Goal: Check status: Check status

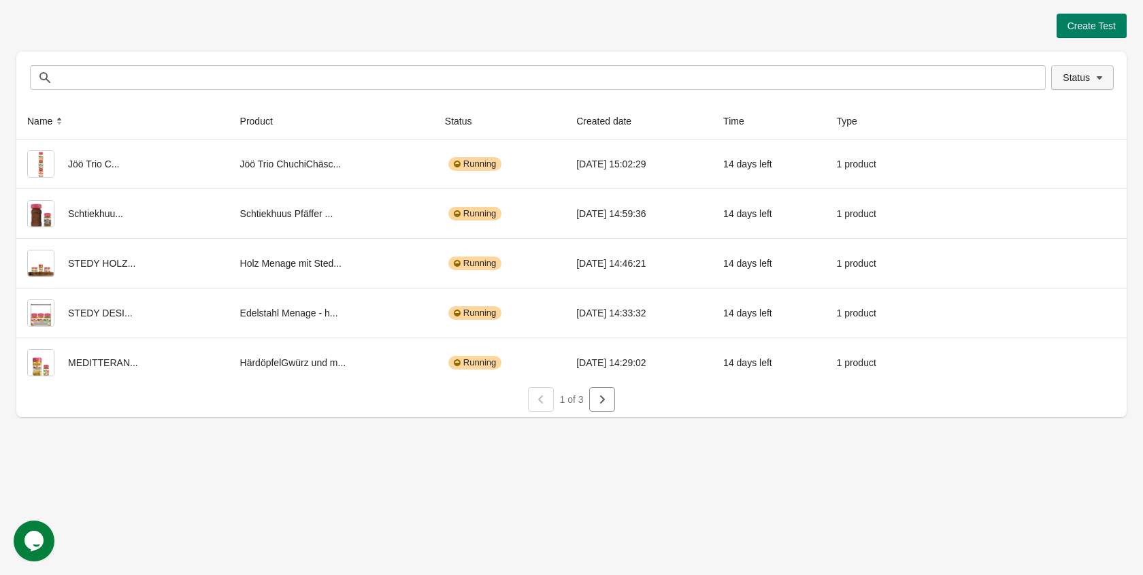
click at [1057, 82] on button "Status" at bounding box center [1082, 77] width 63 height 24
click at [1061, 169] on span "Winner assigned" at bounding box center [1088, 171] width 71 height 14
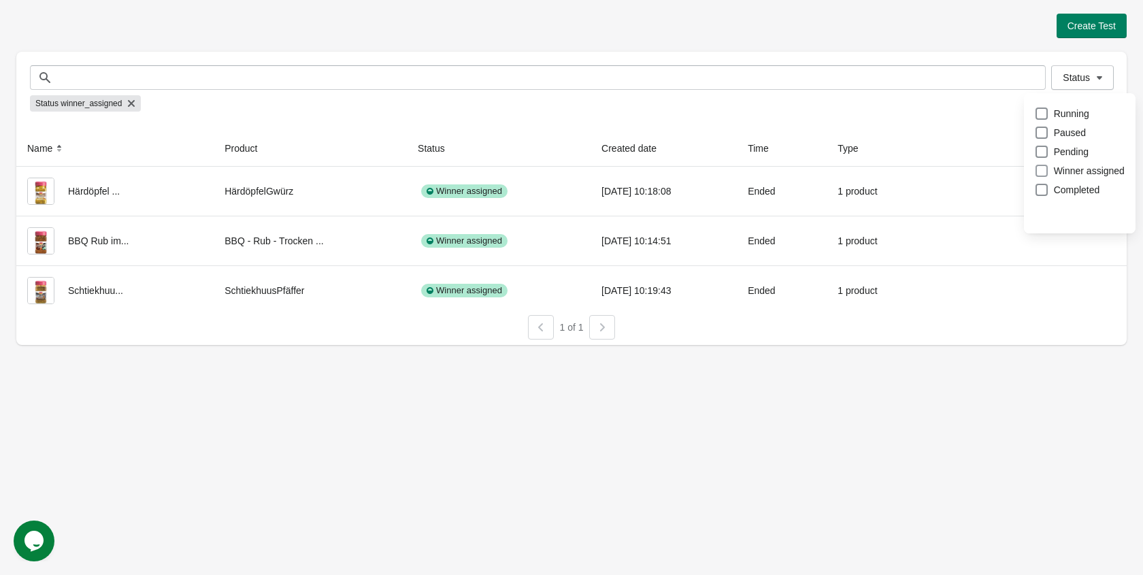
click at [1061, 169] on span "Winner assigned" at bounding box center [1088, 171] width 71 height 14
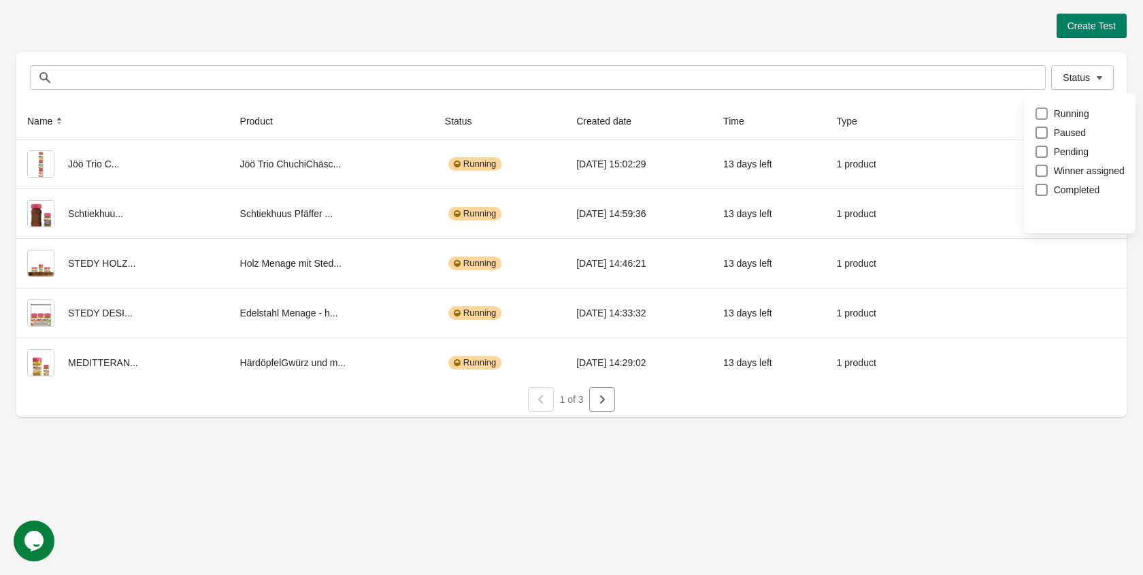
click at [1064, 112] on span "Running" at bounding box center [1070, 114] width 35 height 14
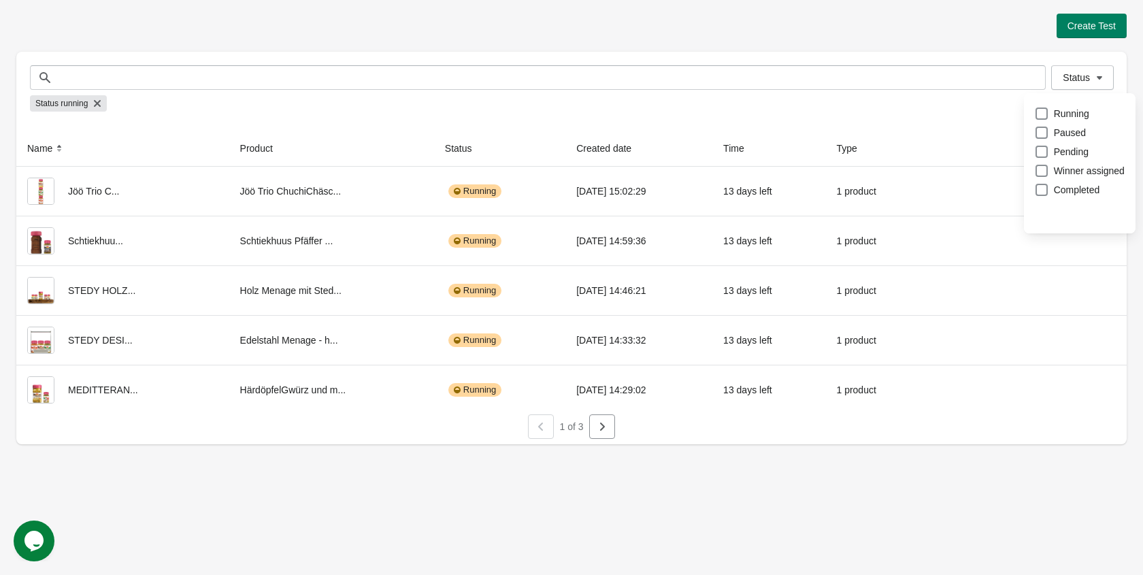
click at [952, 24] on div "Create Test" at bounding box center [571, 26] width 1110 height 24
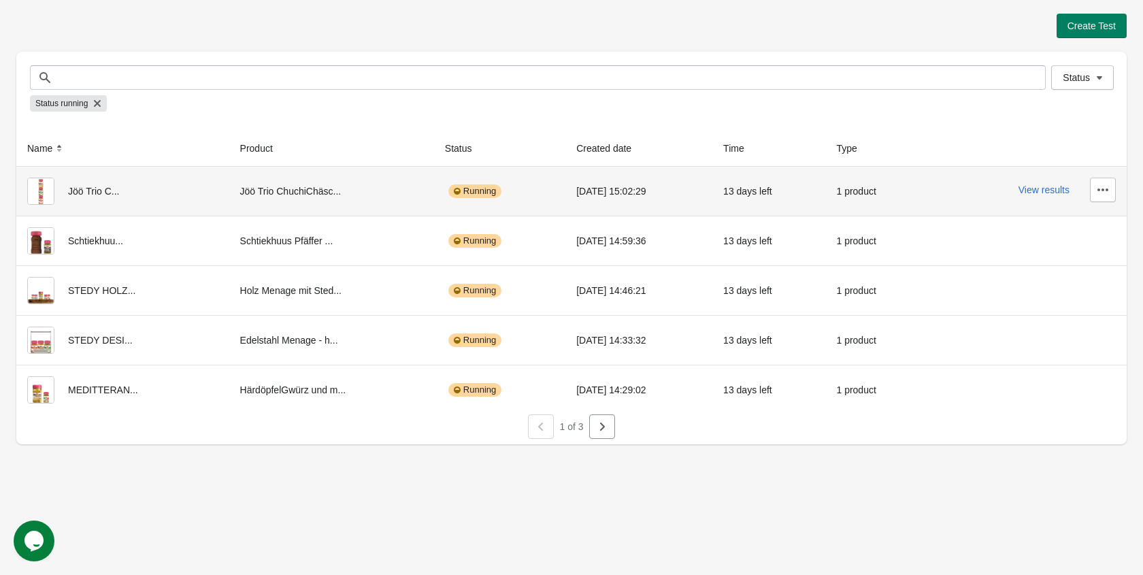
click at [1039, 197] on div "View results" at bounding box center [1025, 189] width 180 height 24
click at [1039, 190] on button "View results" at bounding box center [1043, 189] width 51 height 11
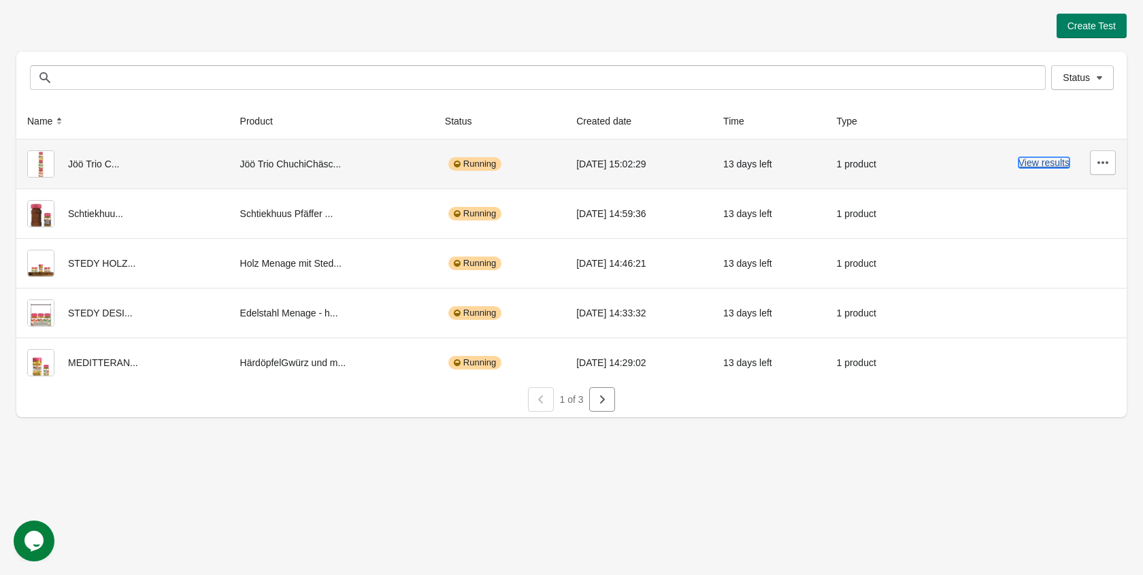
click at [1043, 165] on button "View results" at bounding box center [1043, 162] width 51 height 11
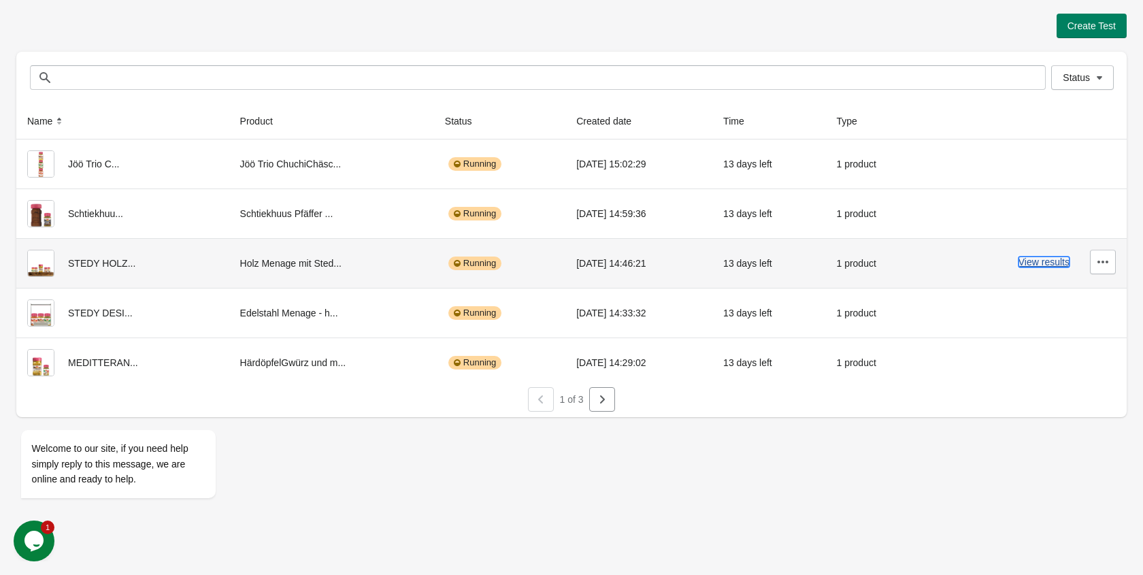
click at [1053, 260] on button "View results" at bounding box center [1043, 261] width 51 height 11
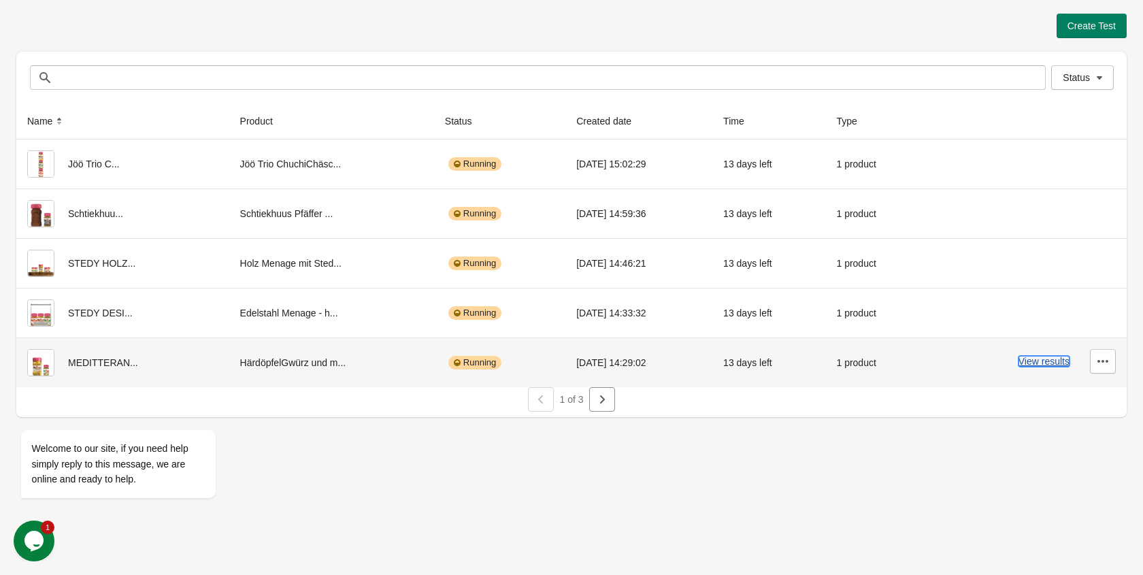
click at [1030, 361] on button "View results" at bounding box center [1043, 361] width 51 height 11
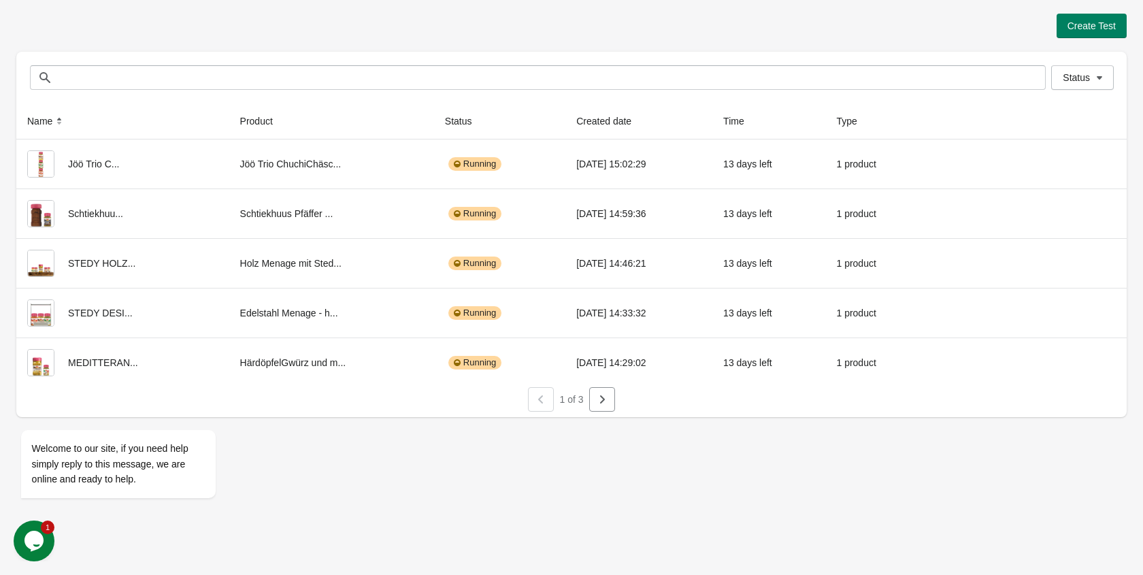
click at [615, 394] on div "1 of 3" at bounding box center [565, 393] width 1121 height 35
click at [600, 396] on icon "button" at bounding box center [602, 399] width 5 height 8
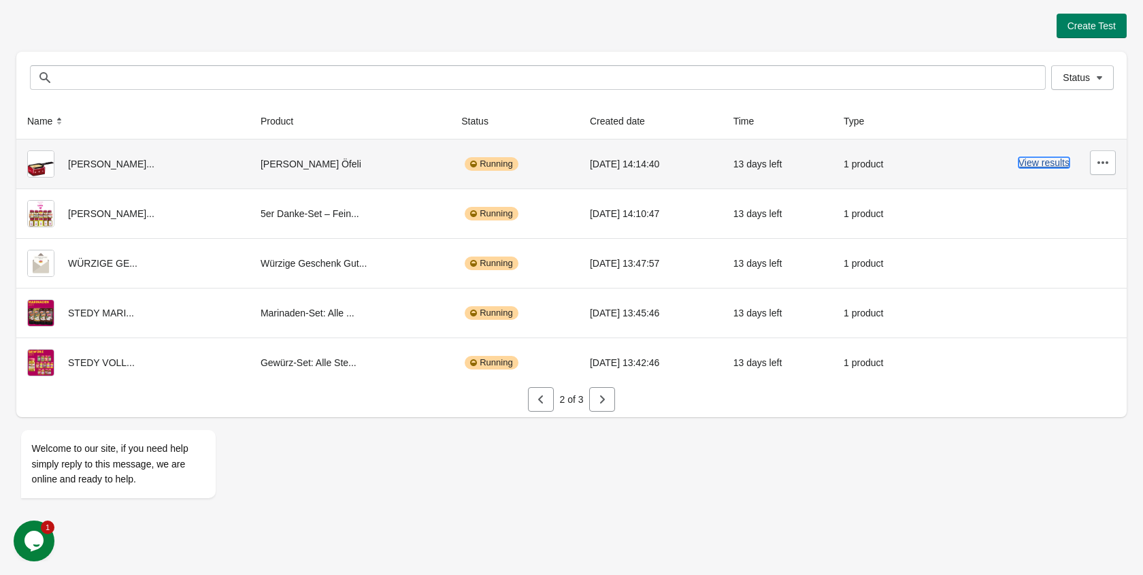
click at [1047, 165] on button "View results" at bounding box center [1043, 162] width 51 height 11
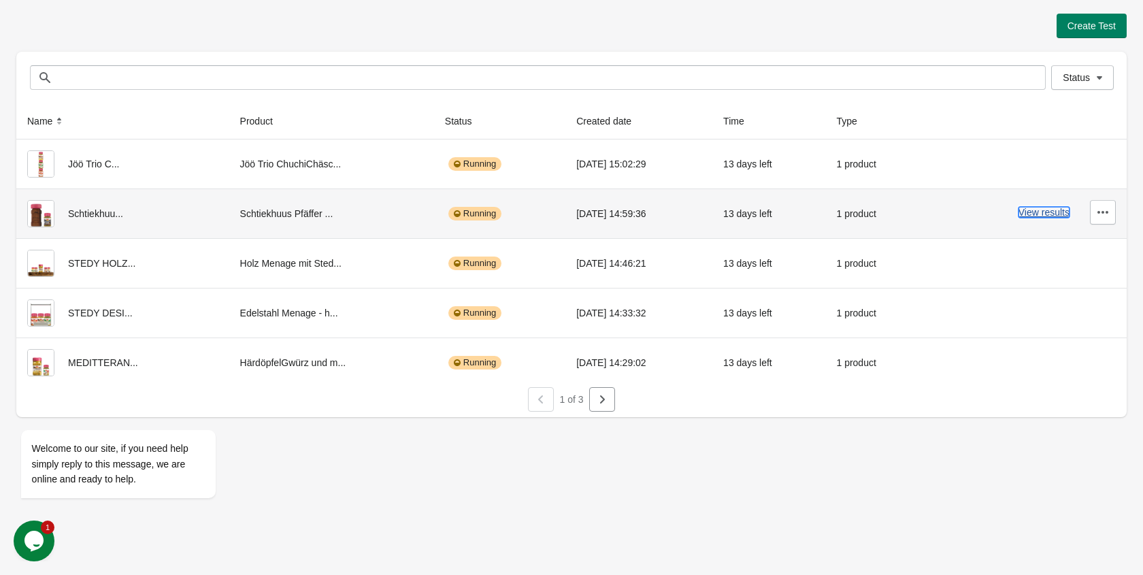
click at [1037, 216] on button "View results" at bounding box center [1043, 212] width 51 height 11
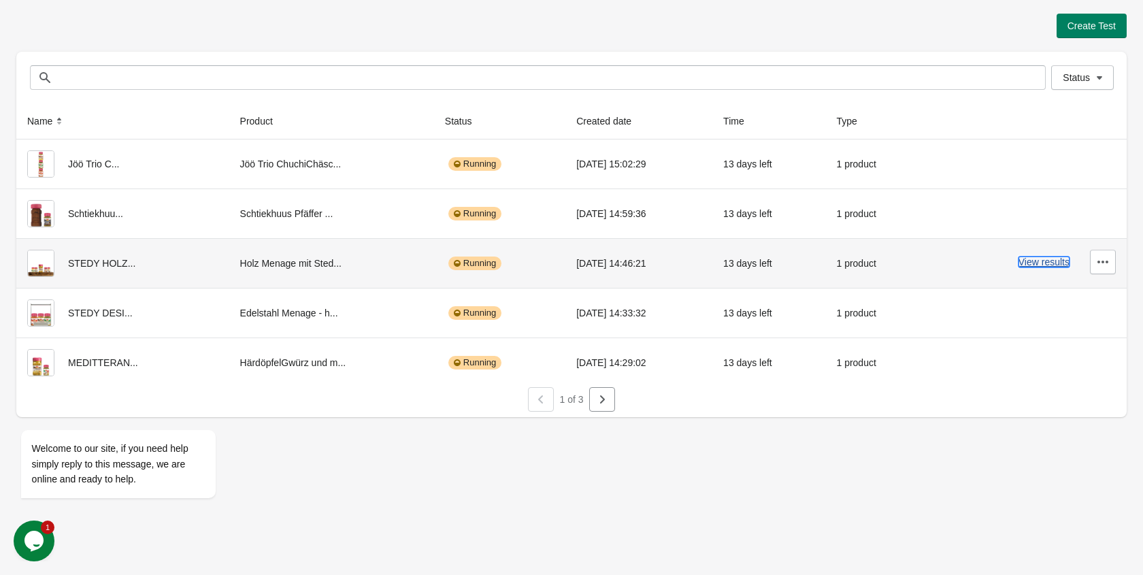
click at [1033, 259] on button "View results" at bounding box center [1043, 261] width 51 height 11
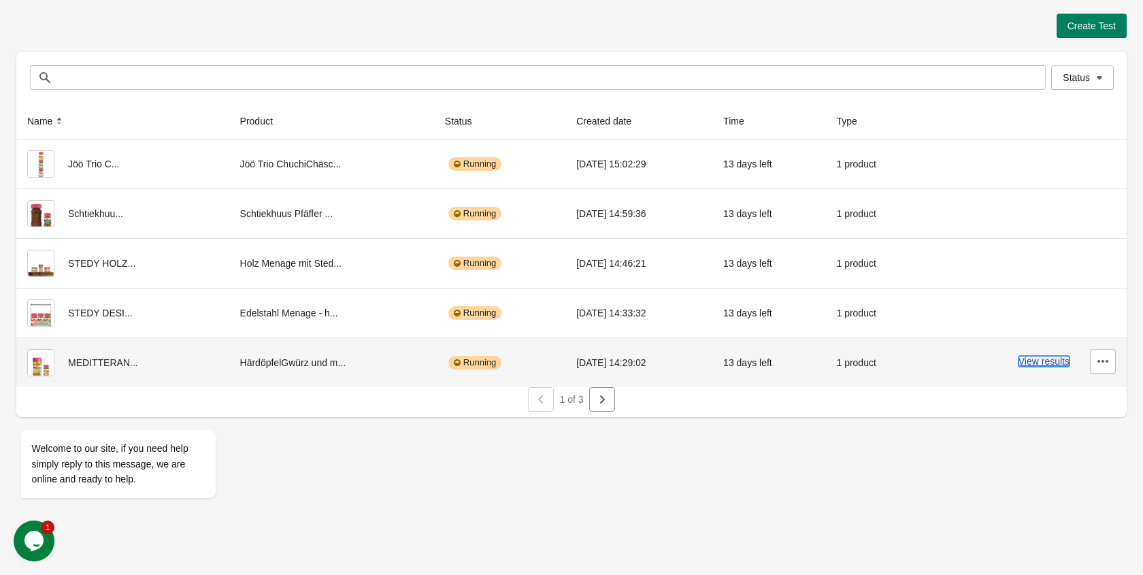
click at [1038, 358] on button "View results" at bounding box center [1043, 361] width 51 height 11
click at [600, 399] on icon "button" at bounding box center [602, 399] width 14 height 14
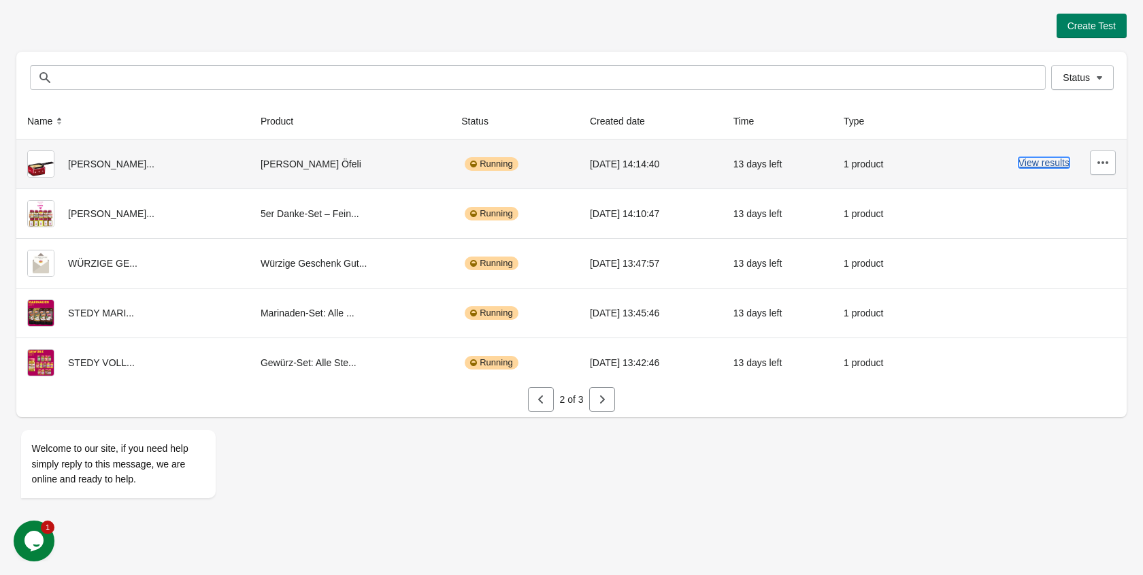
click at [1035, 160] on button "View results" at bounding box center [1043, 162] width 51 height 11
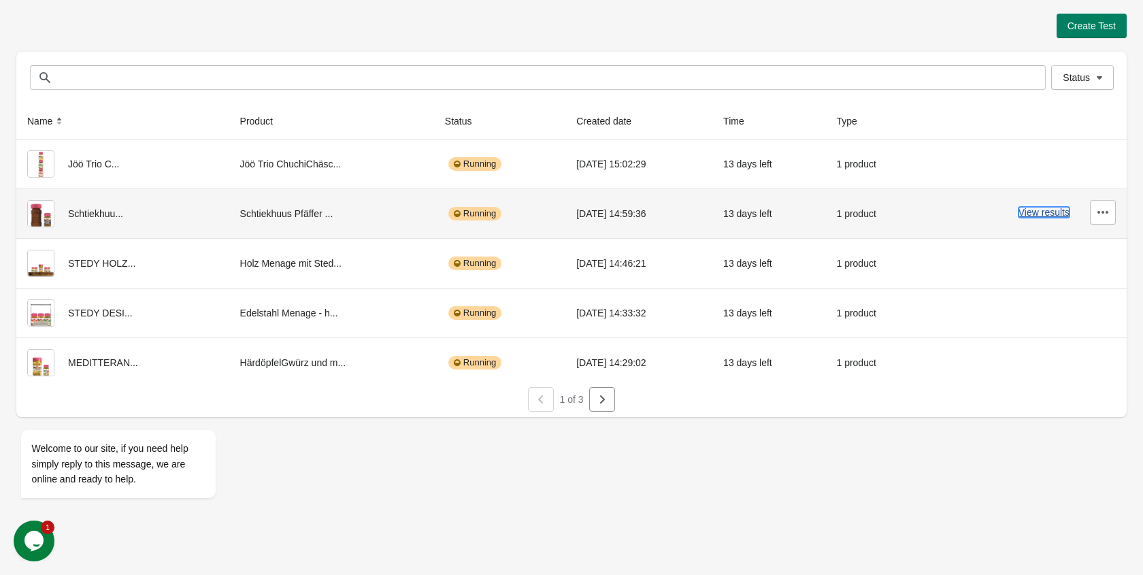
click at [1024, 211] on button "View results" at bounding box center [1043, 212] width 51 height 11
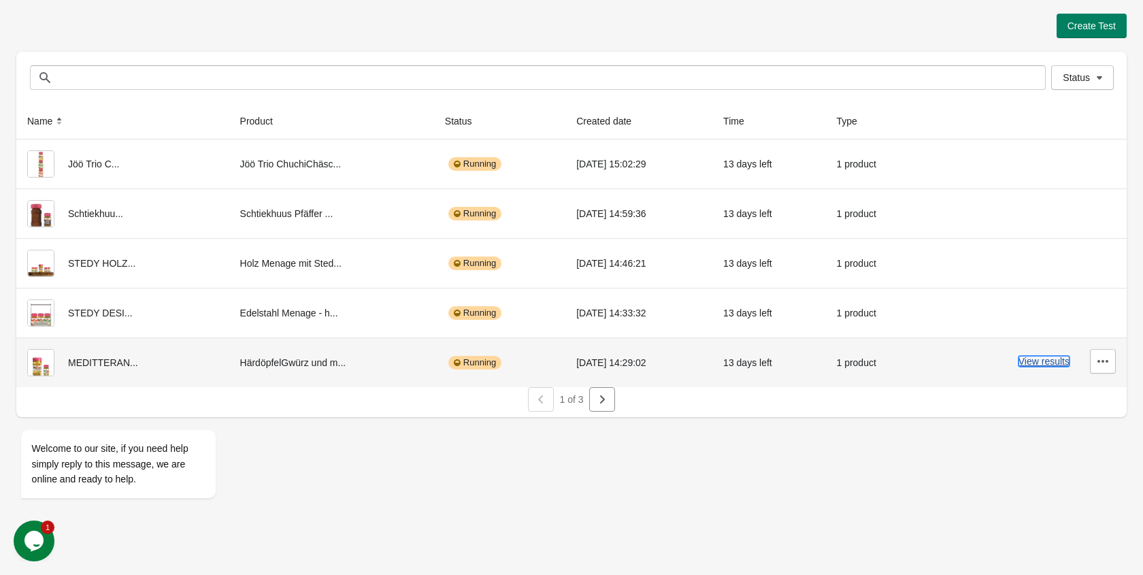
click at [1042, 360] on button "View results" at bounding box center [1043, 361] width 51 height 11
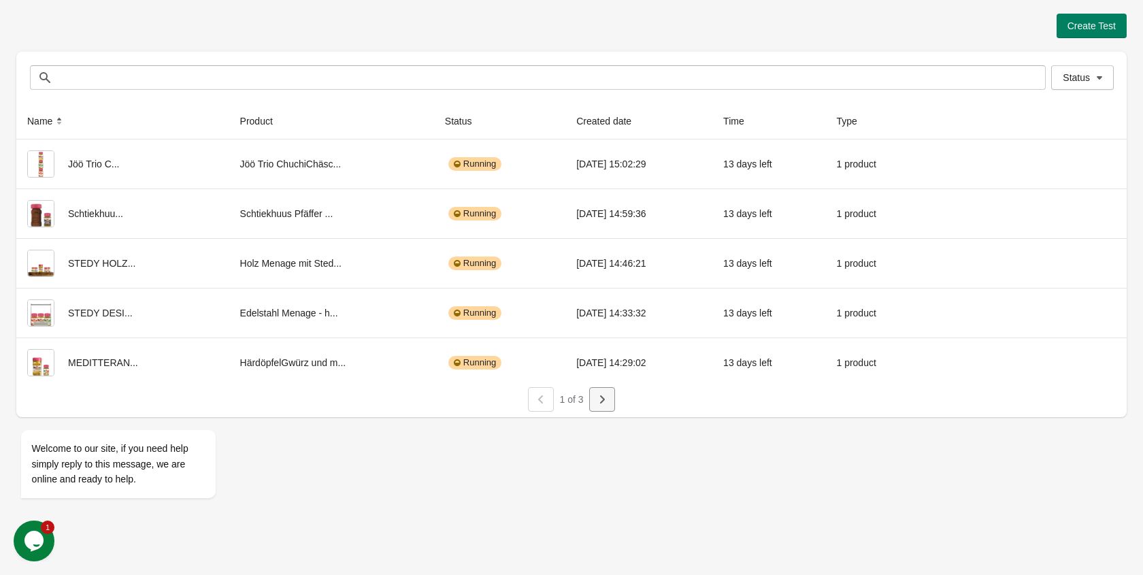
click at [603, 395] on icon "button" at bounding box center [602, 399] width 14 height 14
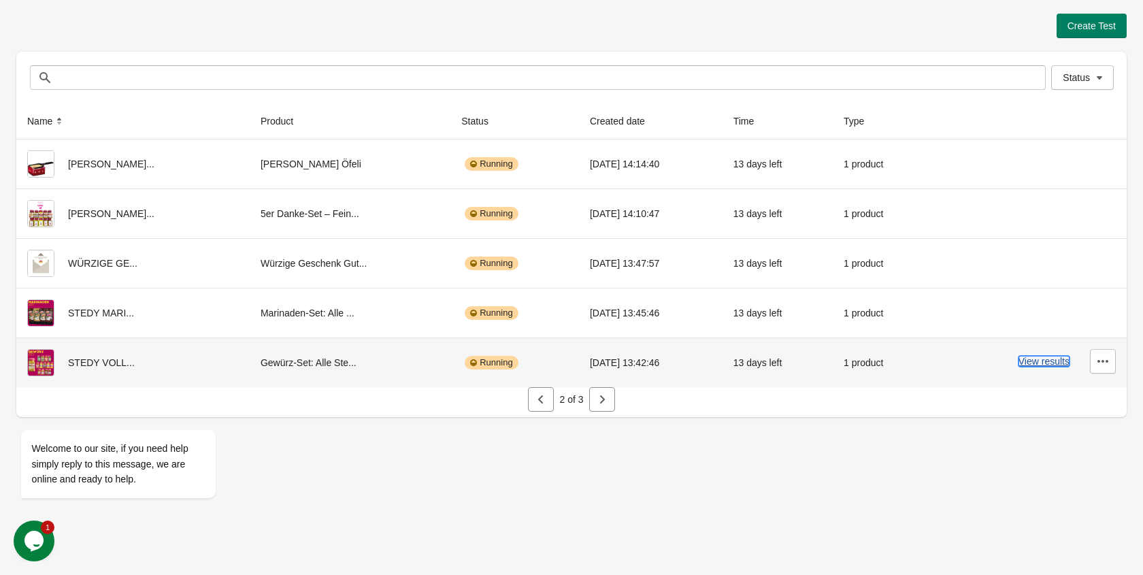
click at [1043, 360] on button "View results" at bounding box center [1043, 361] width 51 height 11
